Goal: Transaction & Acquisition: Purchase product/service

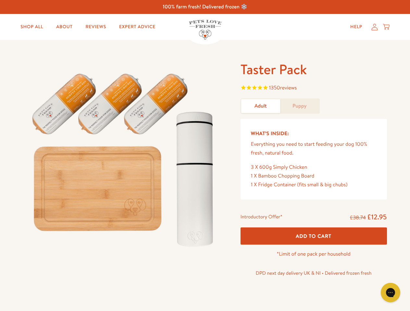
click at [205, 156] on img at bounding box center [123, 157] width 201 height 193
click at [313, 89] on span "1350 reviews" at bounding box center [313, 89] width 146 height 10
click at [313, 236] on div "Taster Pack 1350 reviews Adult Puppy What’s Inside: Everything you need to star…" at bounding box center [205, 178] width 410 height 276
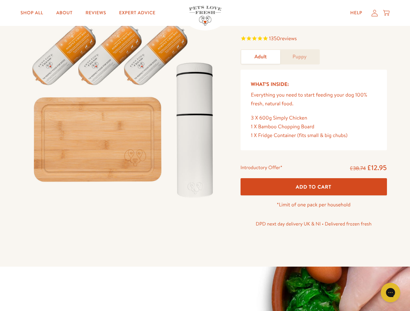
click at [390, 293] on icon "Gorgias live chat" at bounding box center [390, 293] width 6 height 6
